Goal: Navigation & Orientation: Find specific page/section

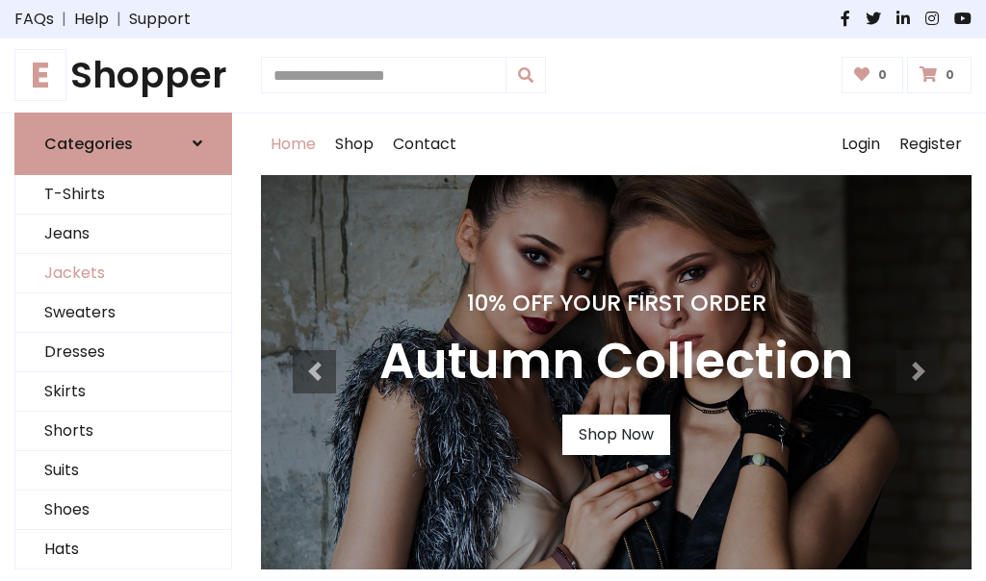
click at [123, 273] on link "Jackets" at bounding box center [123, 273] width 216 height 39
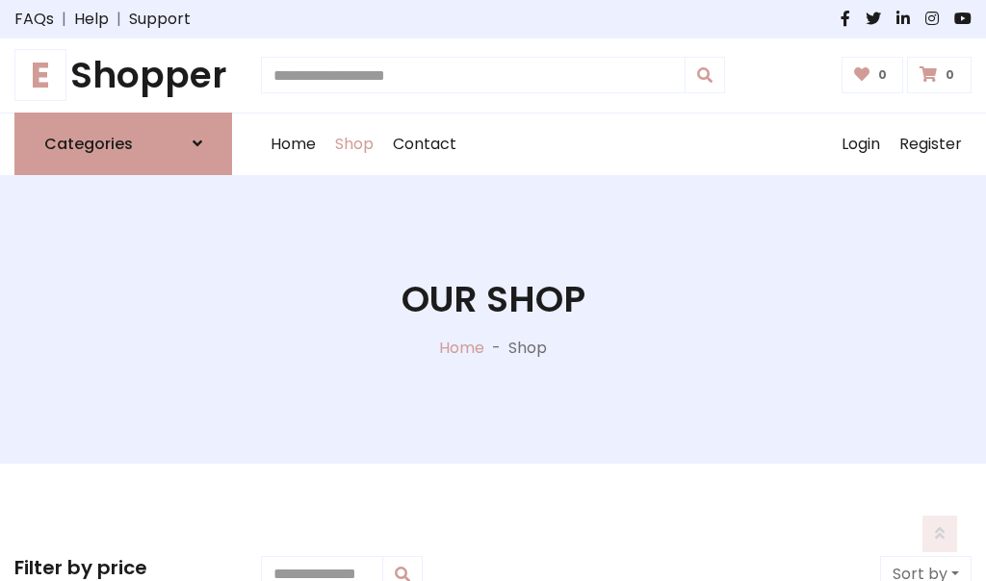
scroll to position [870, 0]
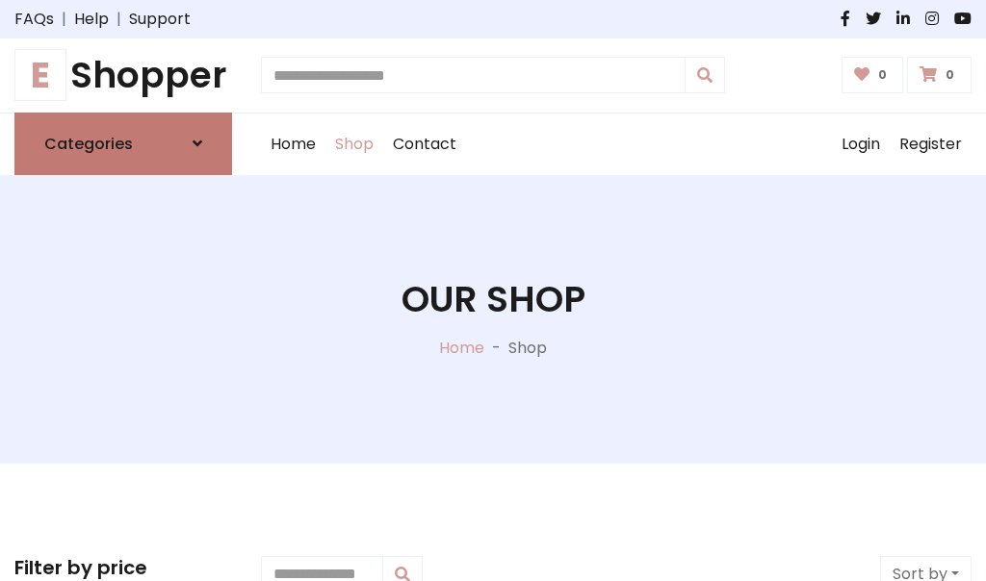
click at [123, 143] on h6 "Categories" at bounding box center [88, 144] width 89 height 18
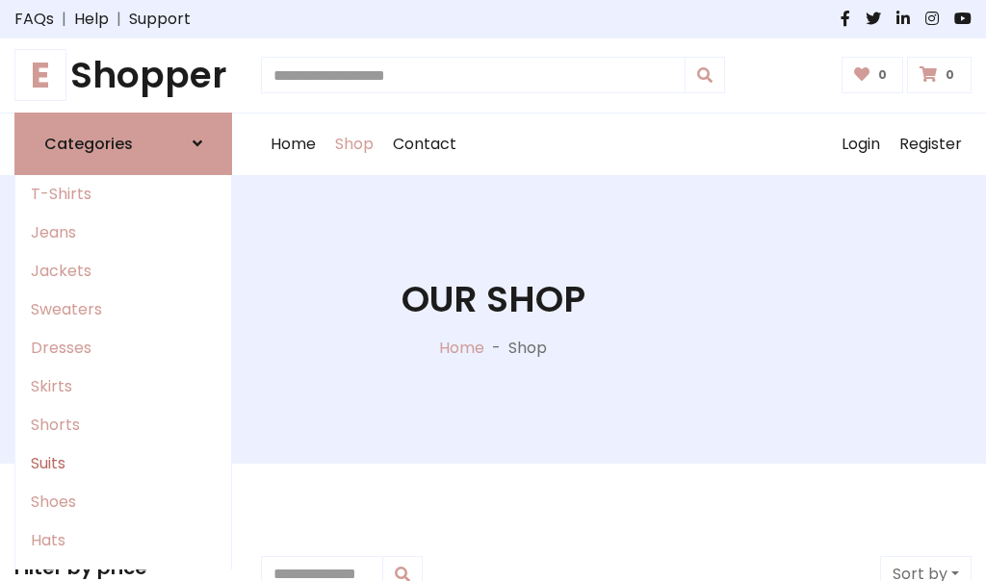
click at [123, 463] on link "Suits" at bounding box center [123, 464] width 216 height 38
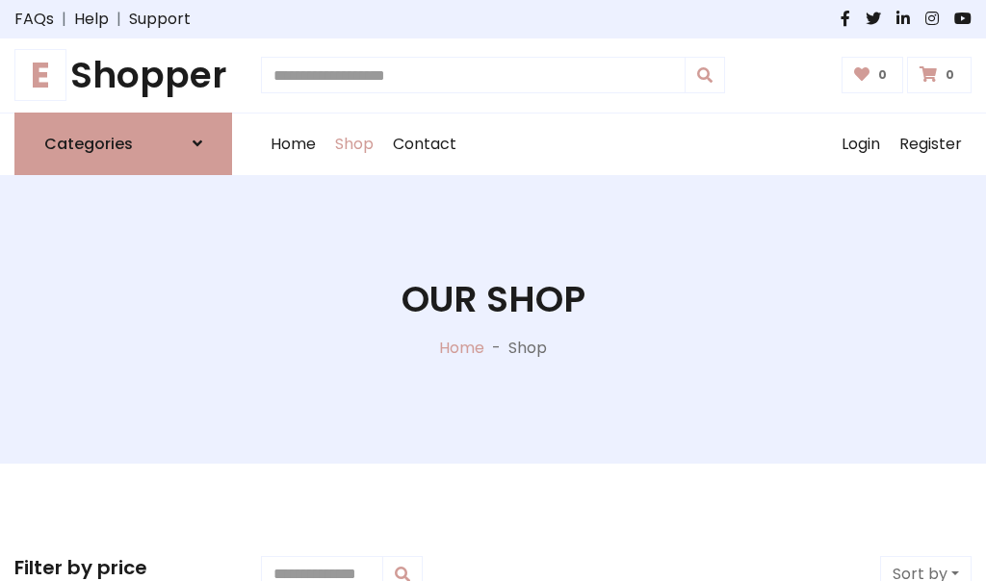
scroll to position [1391, 0]
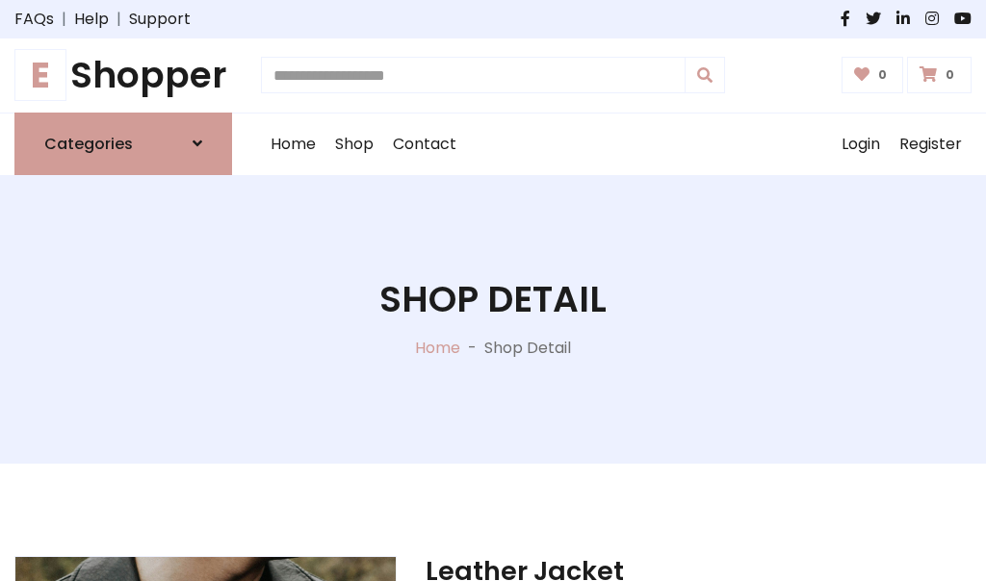
scroll to position [1799, 0]
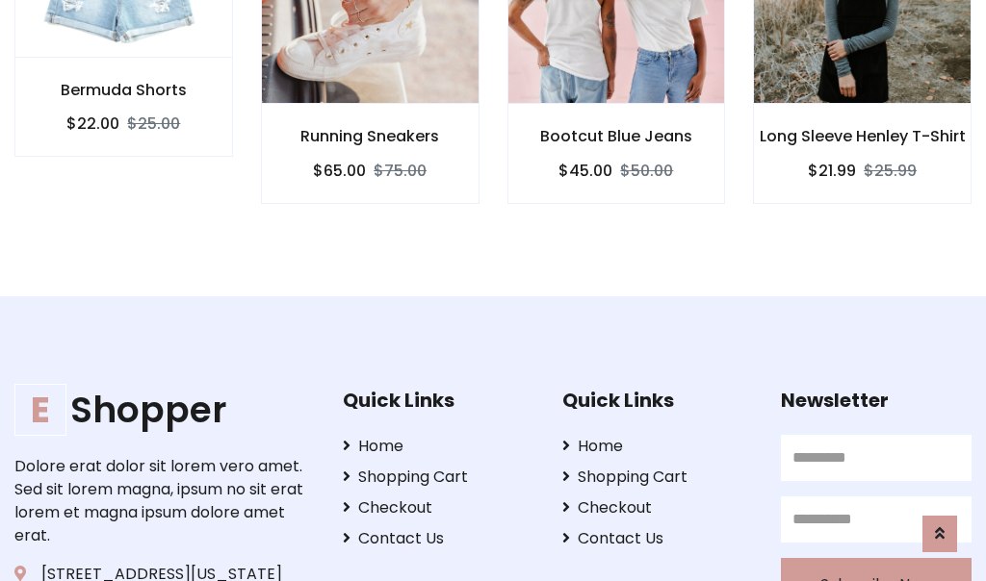
scroll to position [1797, 0]
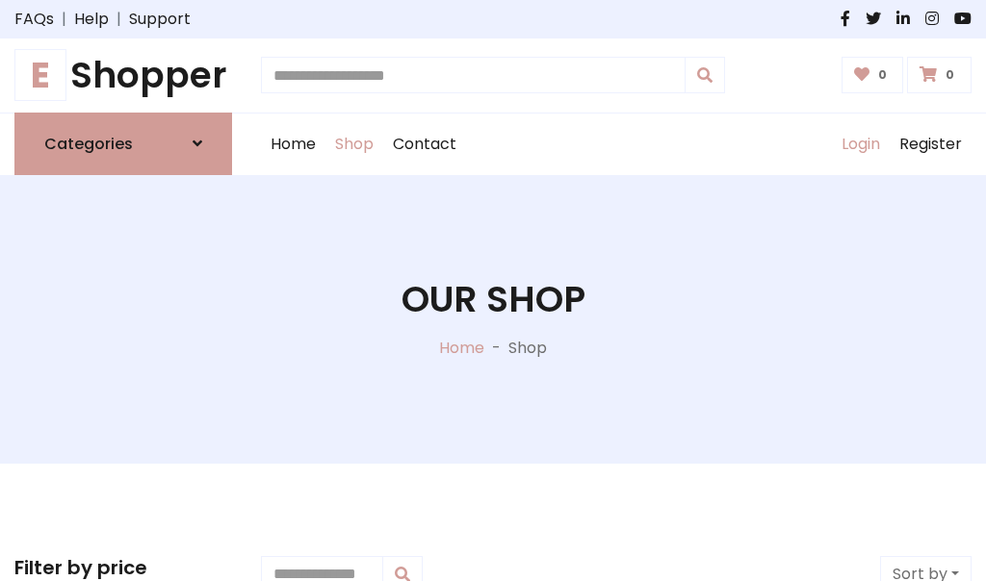
click at [859, 143] on link "Login" at bounding box center [861, 145] width 58 height 62
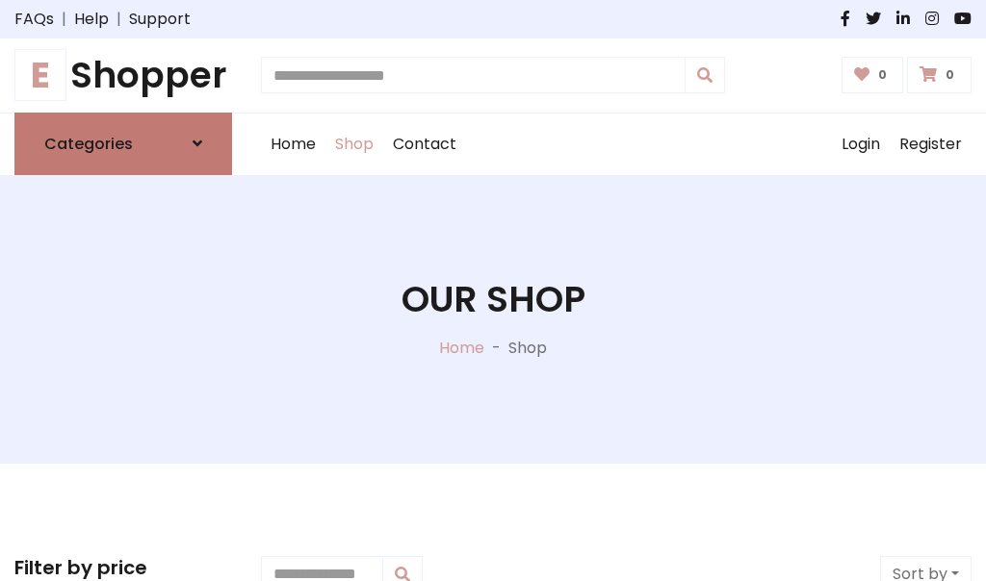
click at [197, 143] on icon at bounding box center [197, 143] width 10 height 15
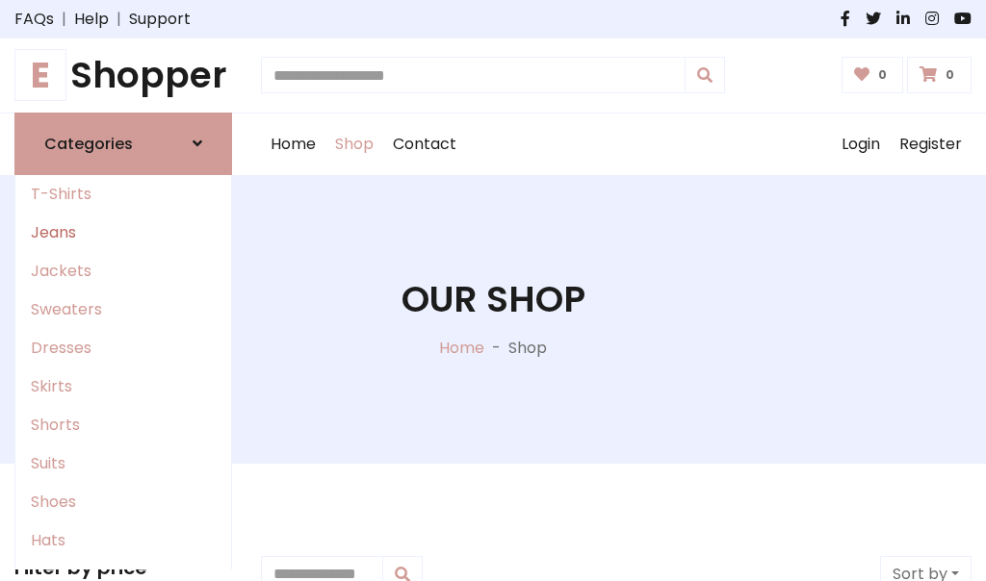
click at [123, 232] on link "Jeans" at bounding box center [123, 233] width 216 height 38
